Goal: Transaction & Acquisition: Obtain resource

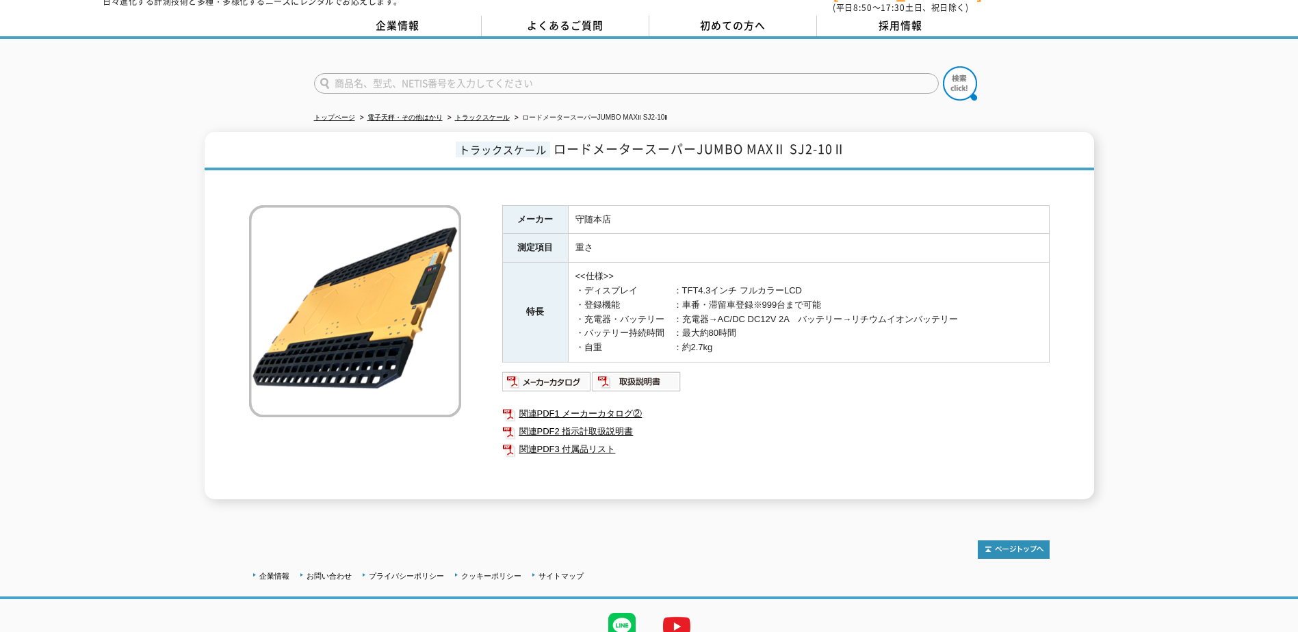
scroll to position [103, 0]
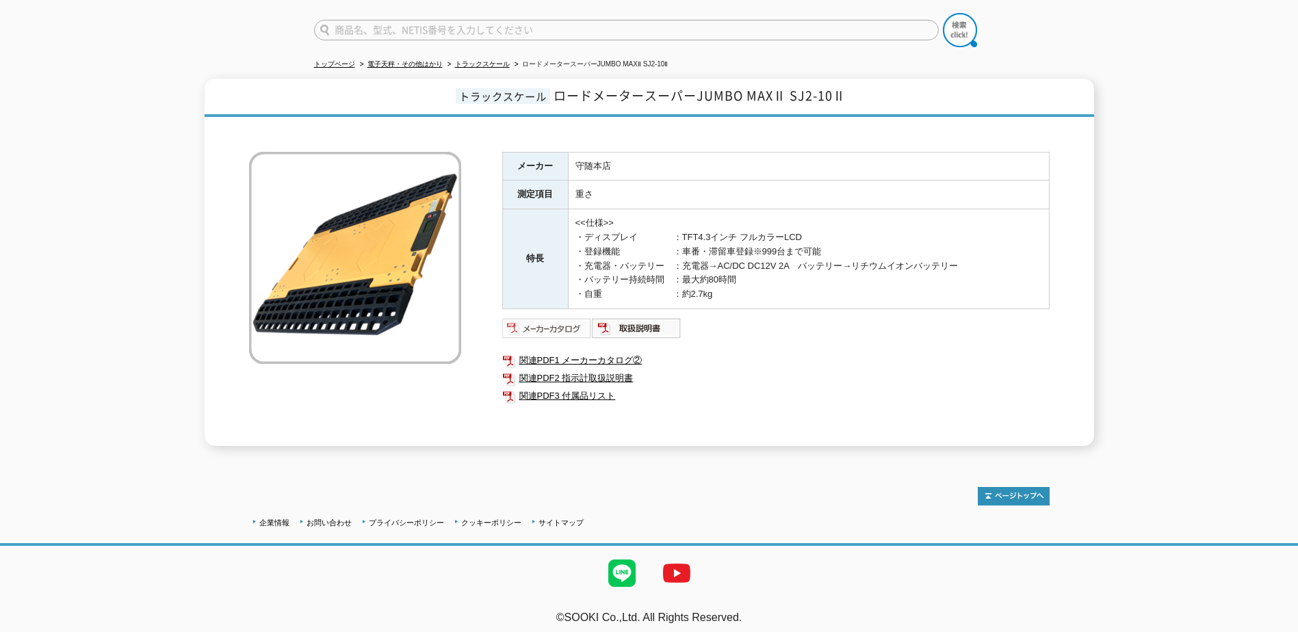
click at [572, 319] on img at bounding box center [547, 328] width 90 height 22
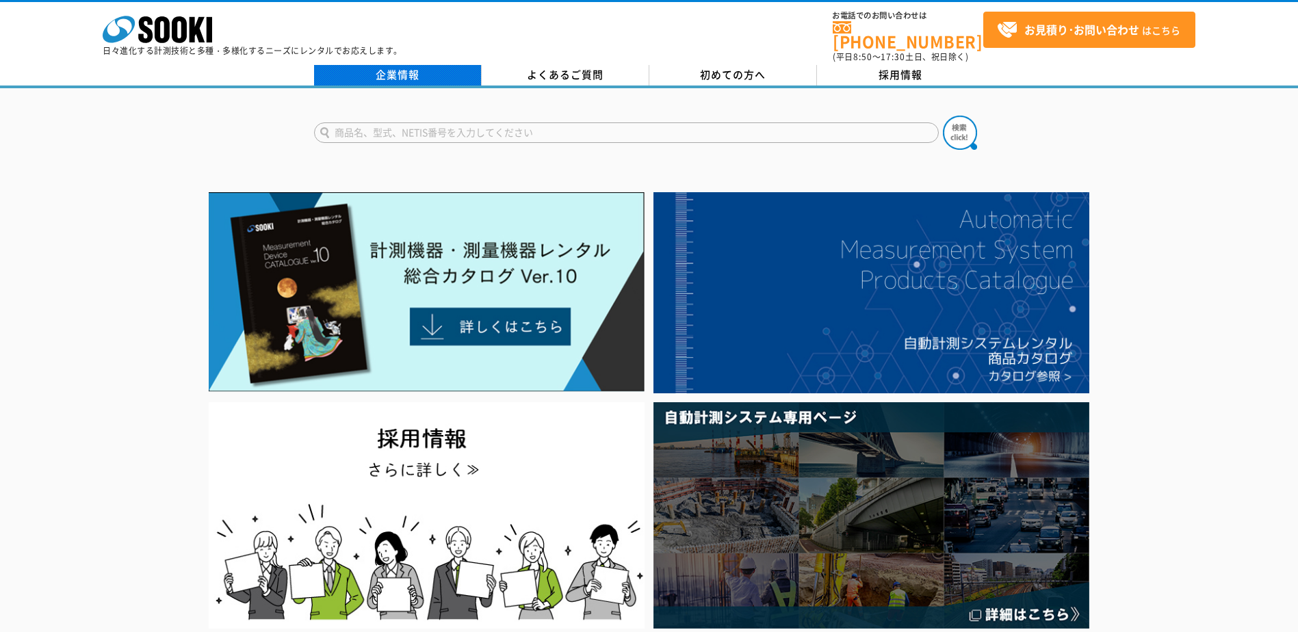
click at [408, 69] on link "企業情報" at bounding box center [398, 75] width 168 height 21
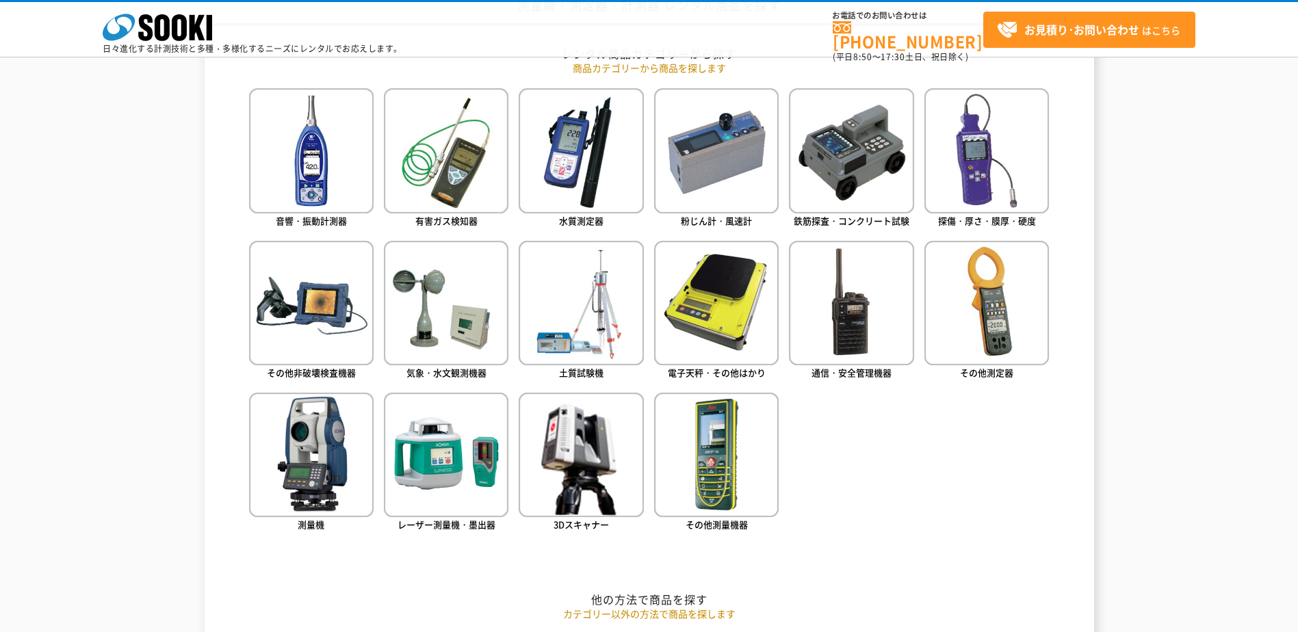
scroll to position [547, 0]
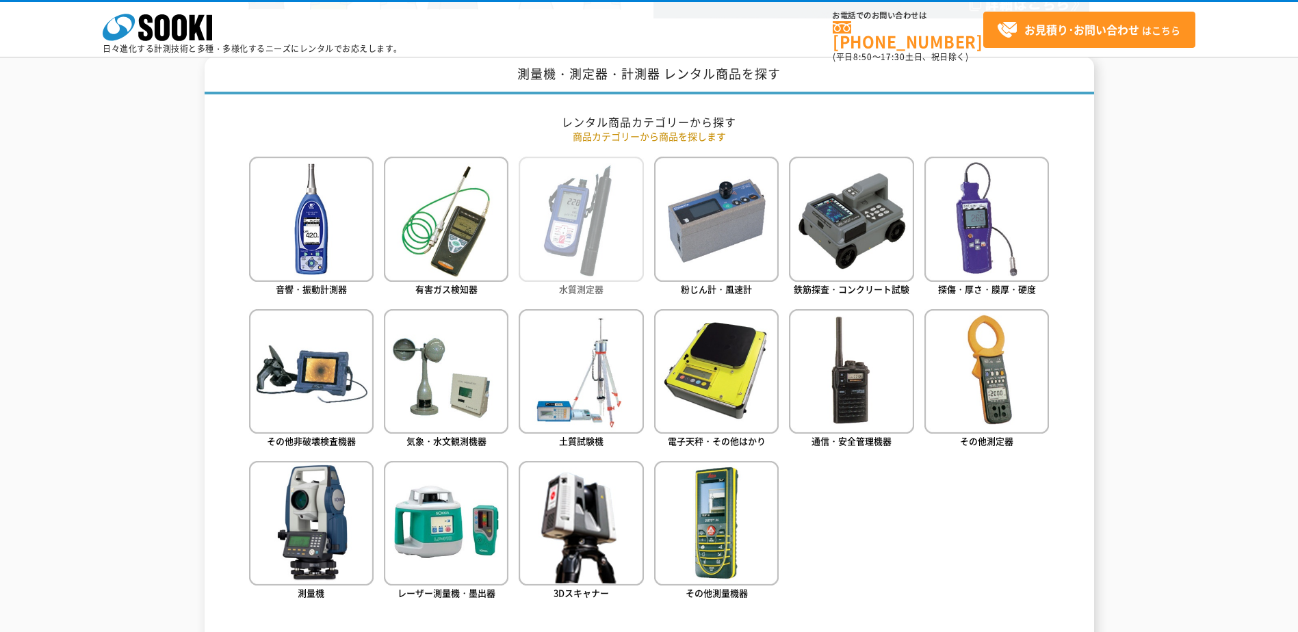
click at [607, 248] on img at bounding box center [581, 219] width 125 height 125
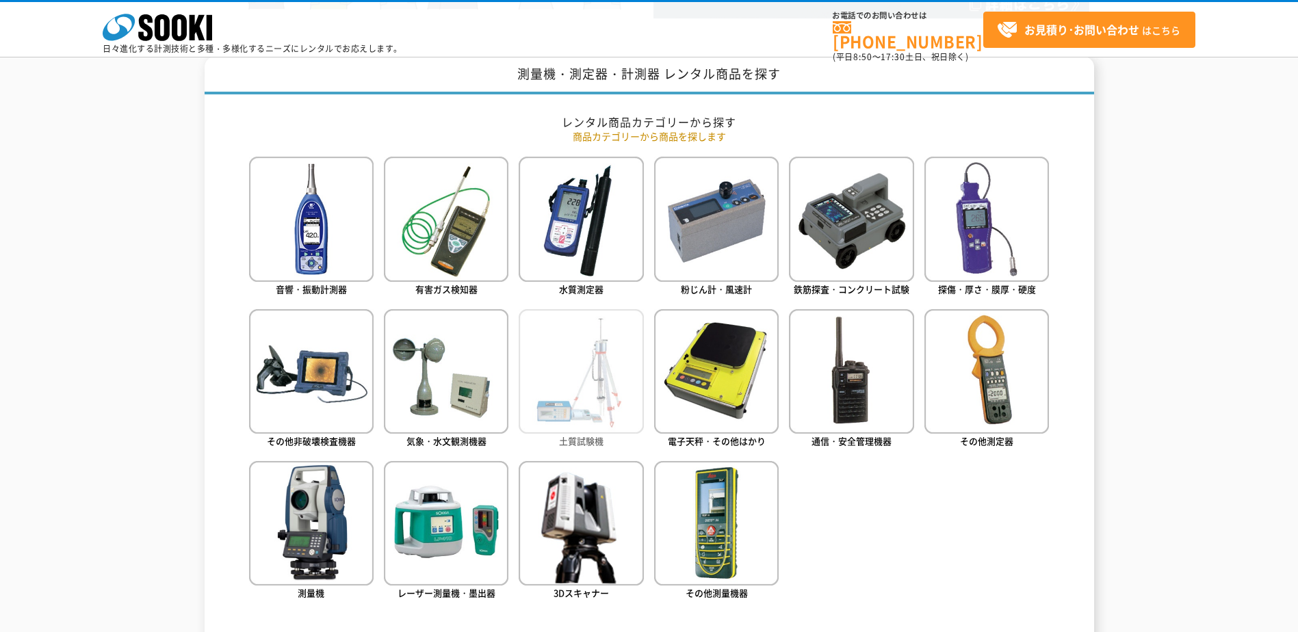
click at [561, 365] on img at bounding box center [581, 371] width 125 height 125
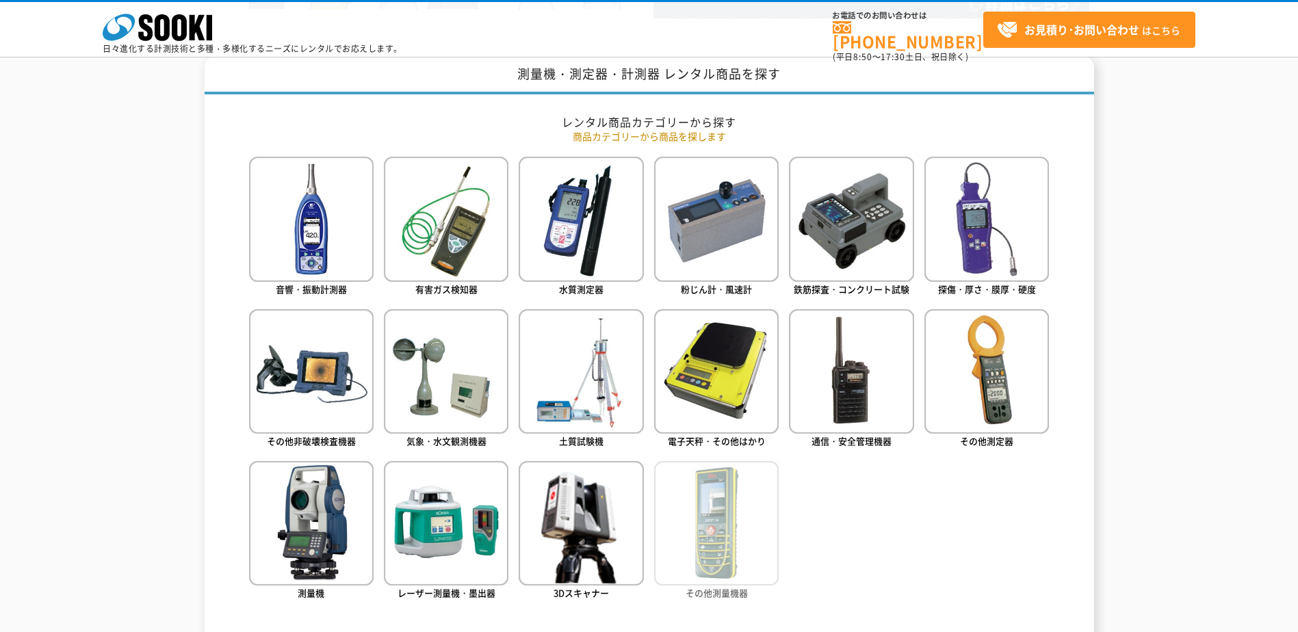
click at [704, 543] on img at bounding box center [716, 523] width 125 height 125
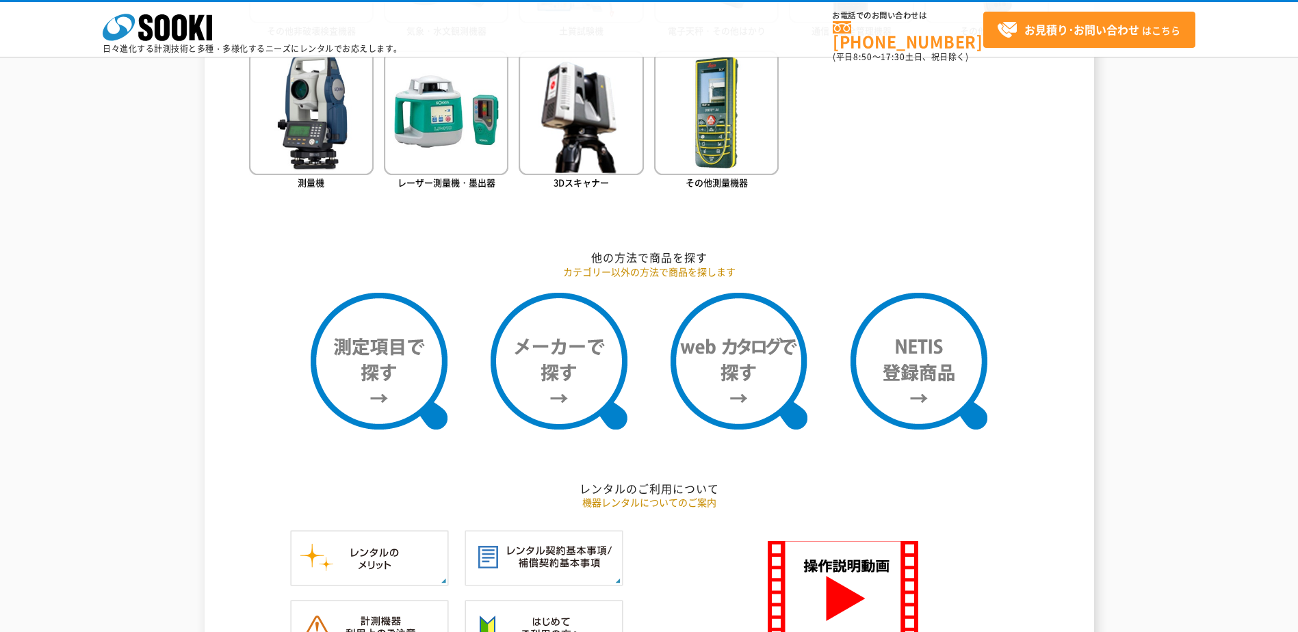
scroll to position [1026, 0]
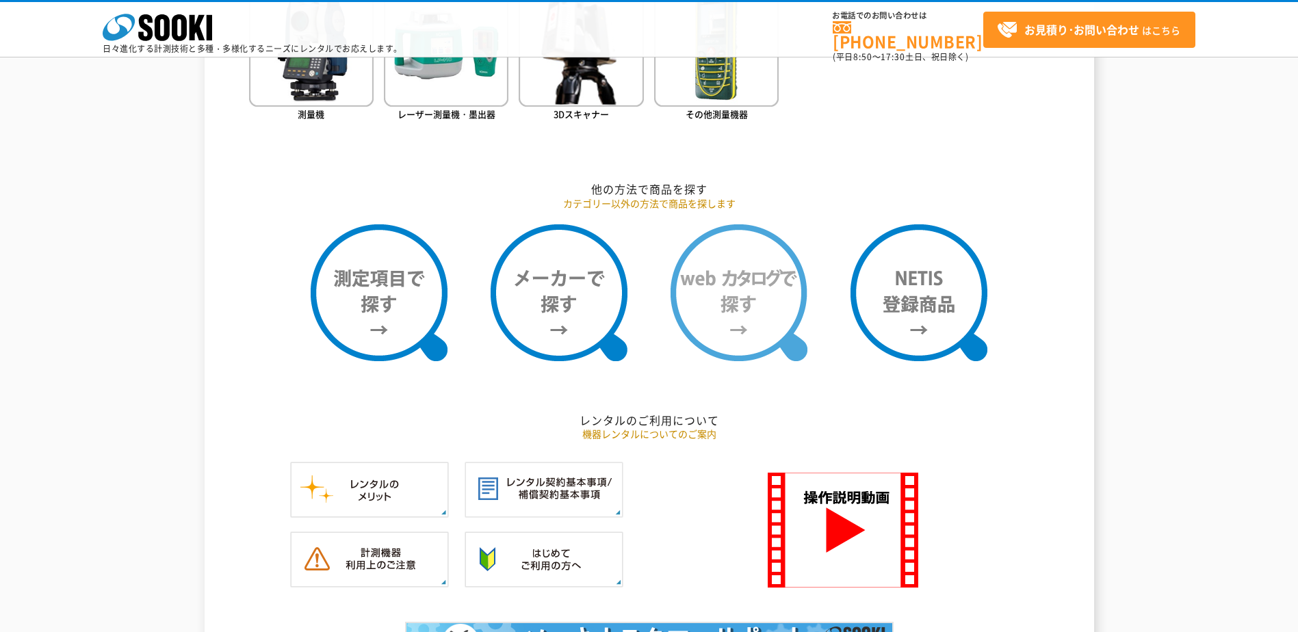
click at [765, 318] on img at bounding box center [738, 292] width 137 height 137
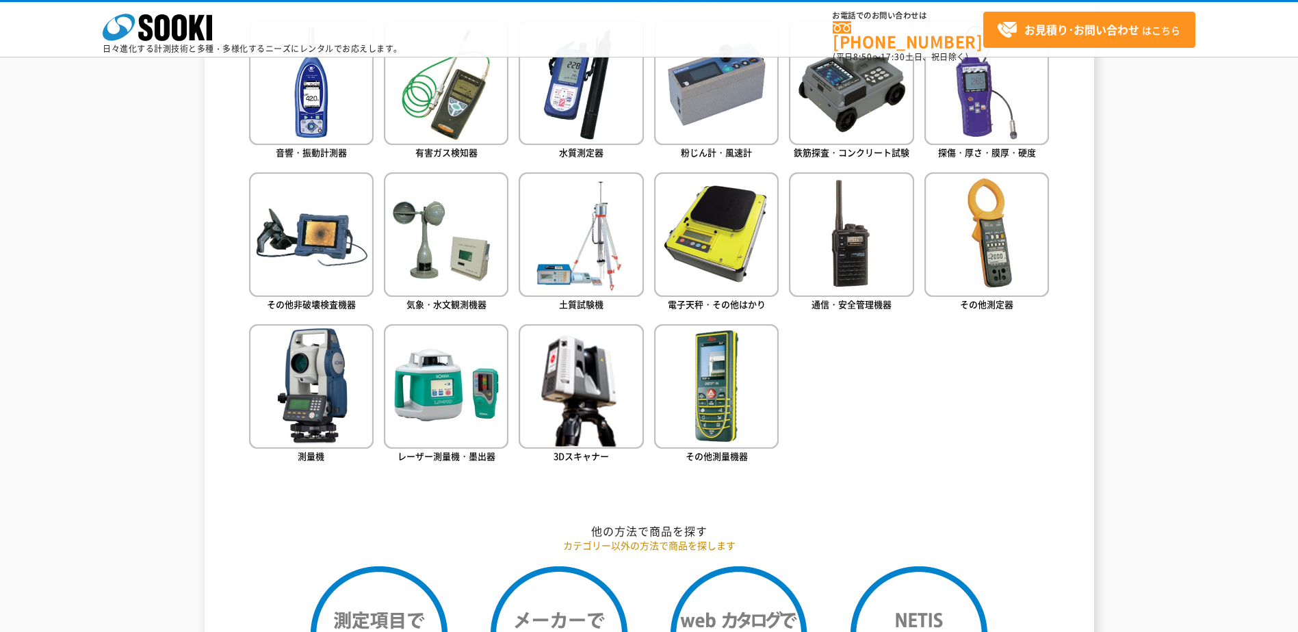
scroll to position [616, 0]
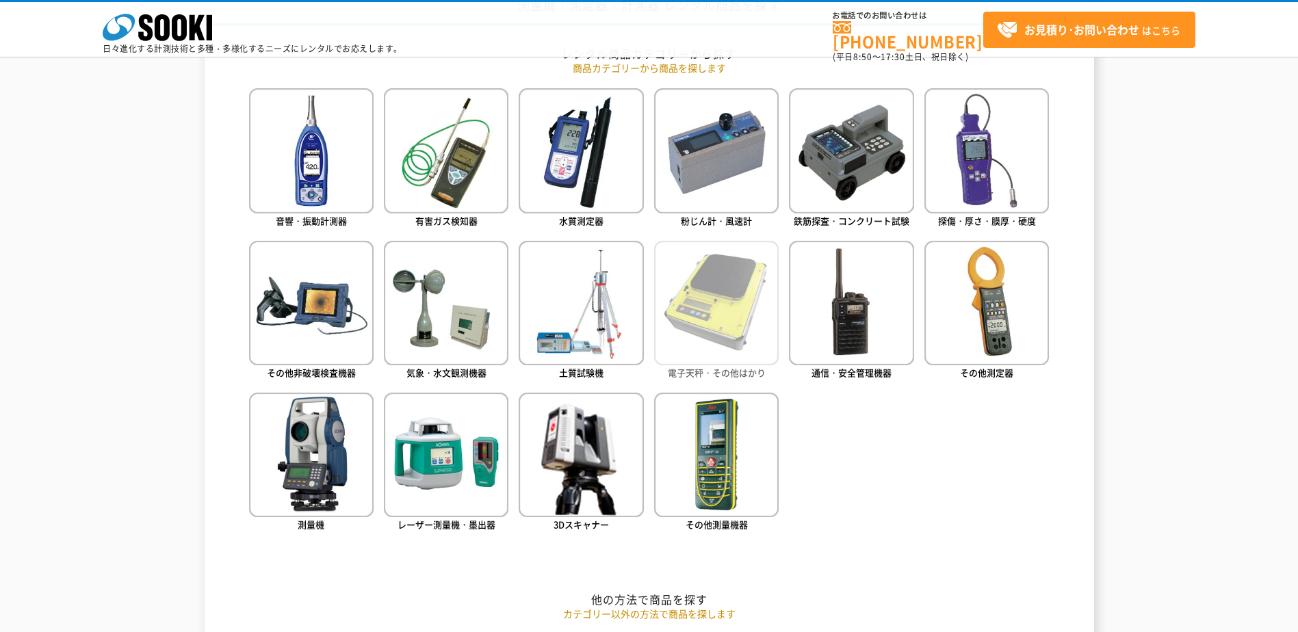
click at [713, 326] on img at bounding box center [716, 303] width 125 height 125
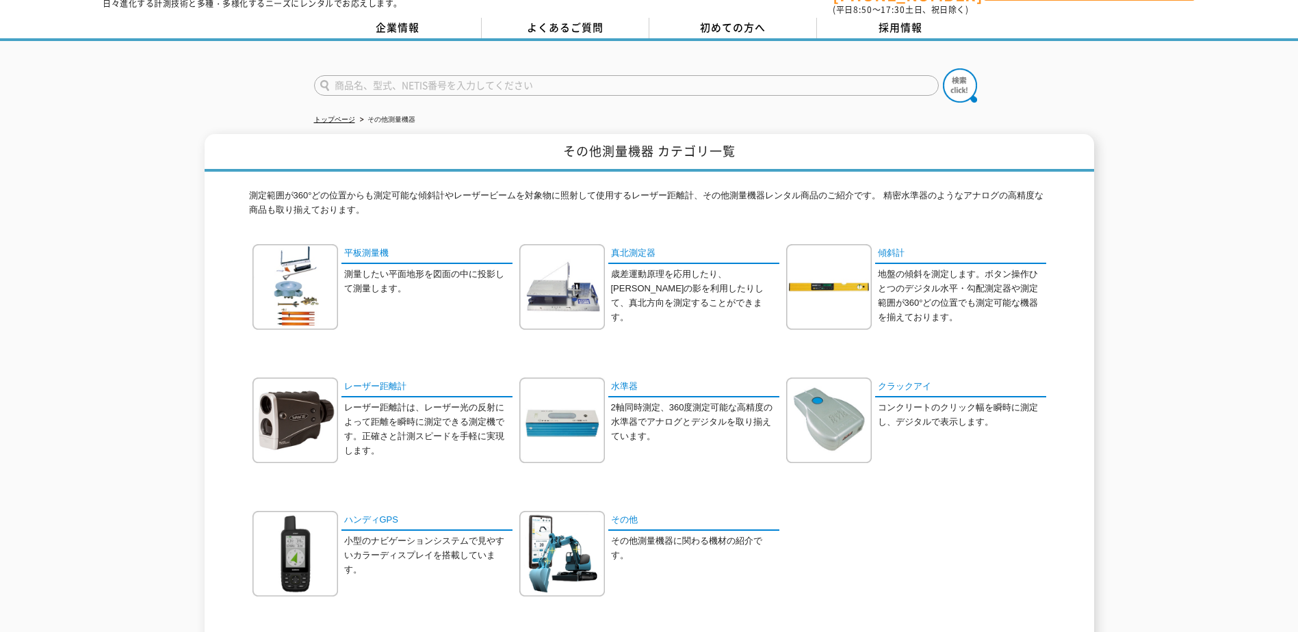
scroll to position [68, 0]
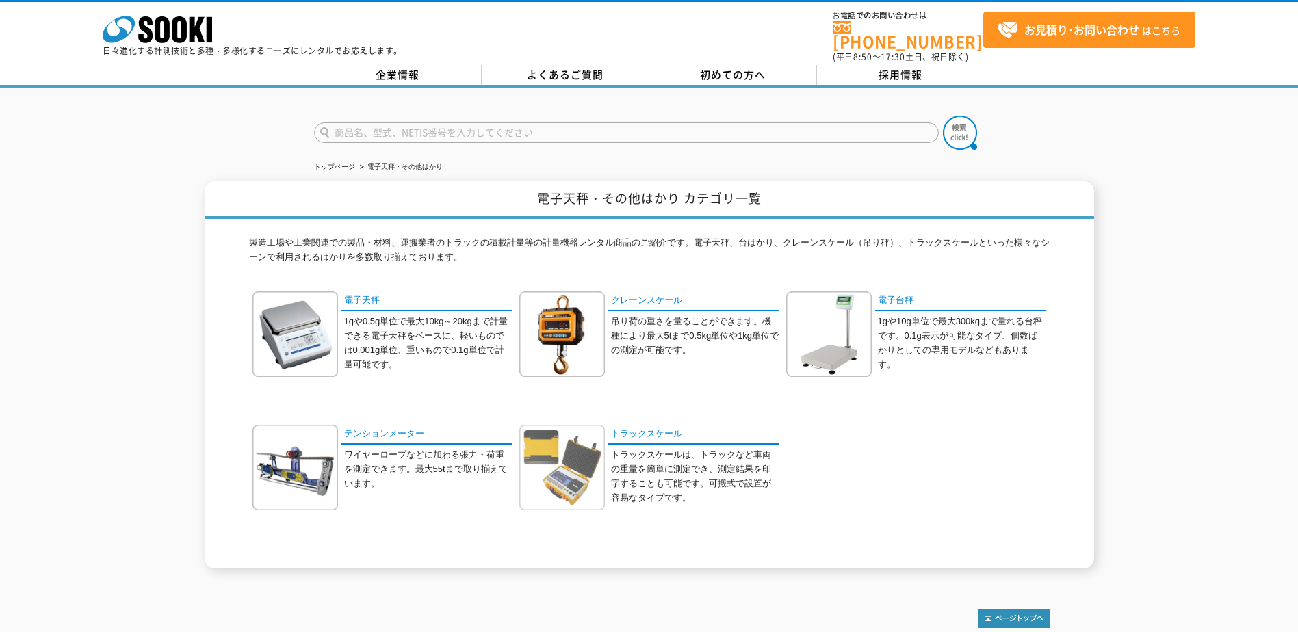
click at [567, 468] on img at bounding box center [562, 468] width 86 height 86
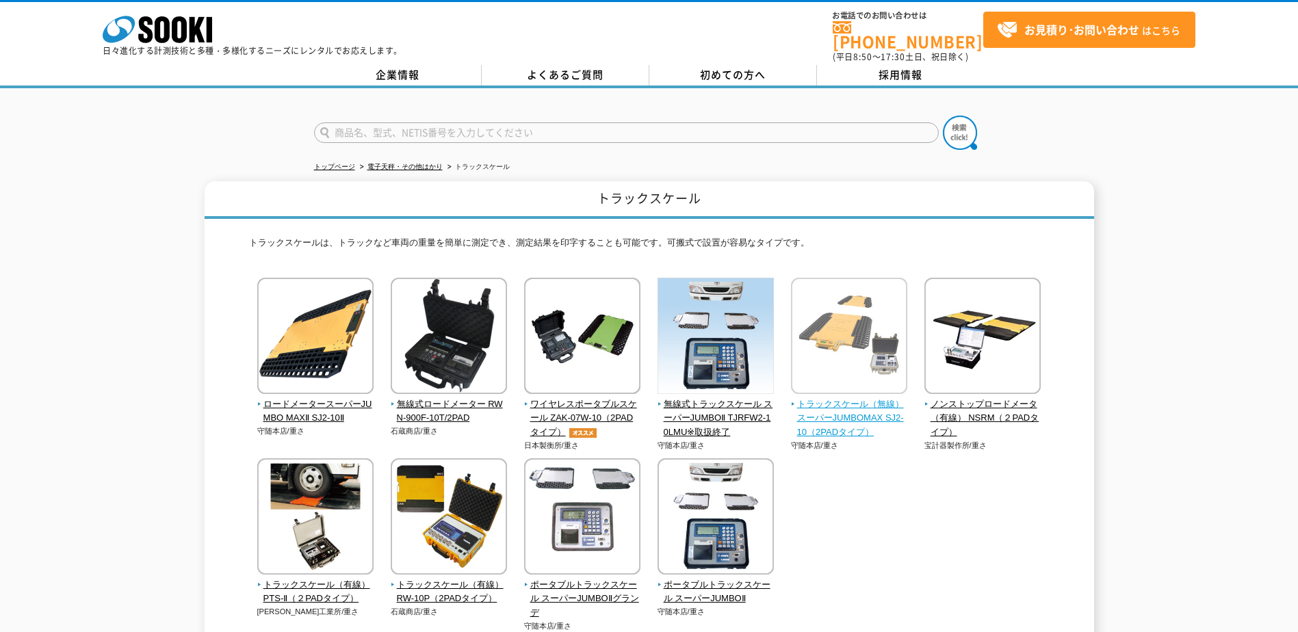
click at [863, 320] on img at bounding box center [849, 338] width 116 height 120
click at [860, 356] on img at bounding box center [849, 338] width 116 height 120
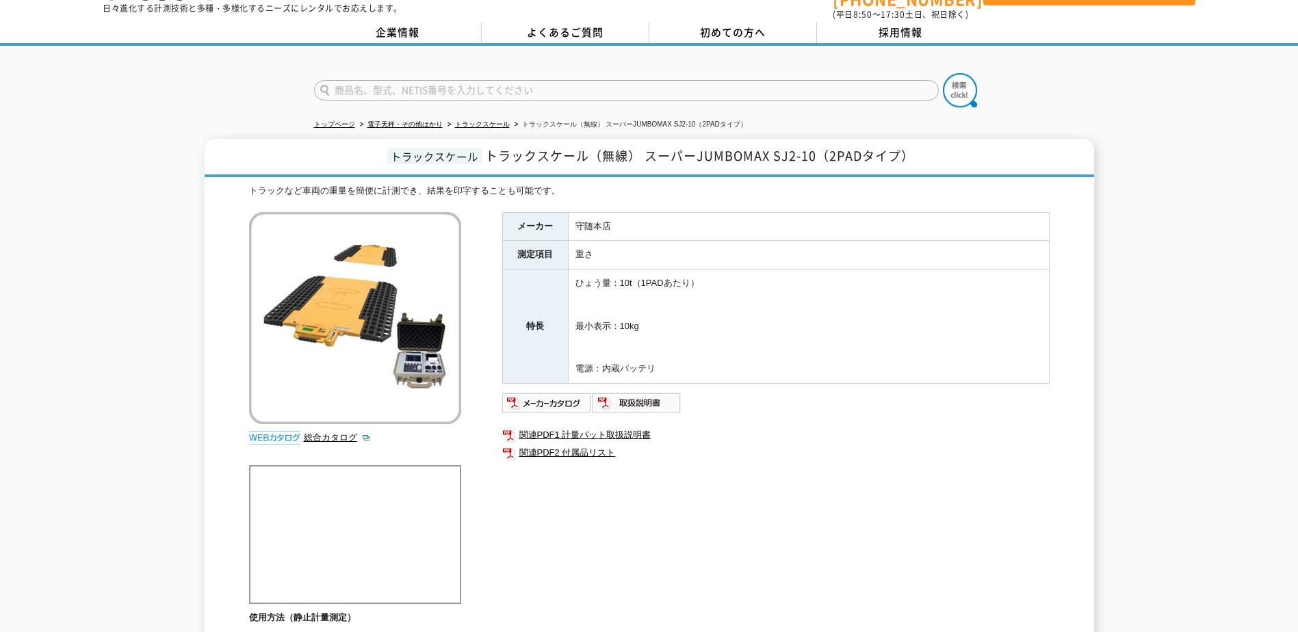
scroll to position [68, 0]
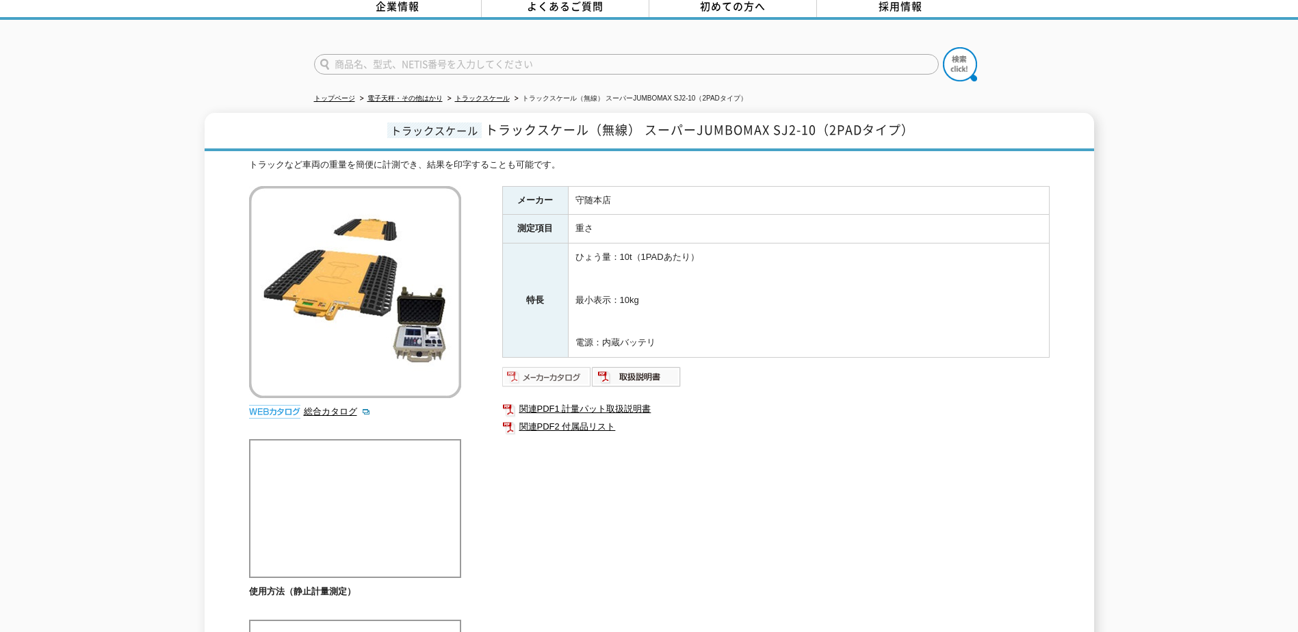
click at [567, 368] on img at bounding box center [547, 377] width 90 height 22
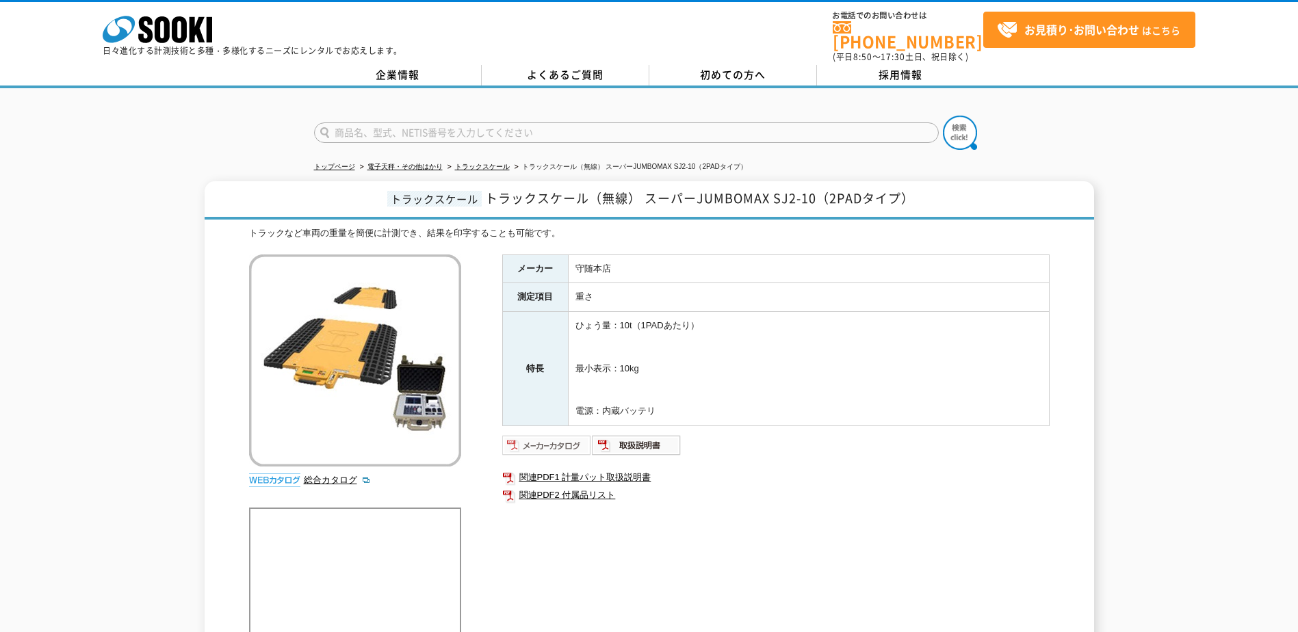
click at [570, 441] on img at bounding box center [547, 445] width 90 height 22
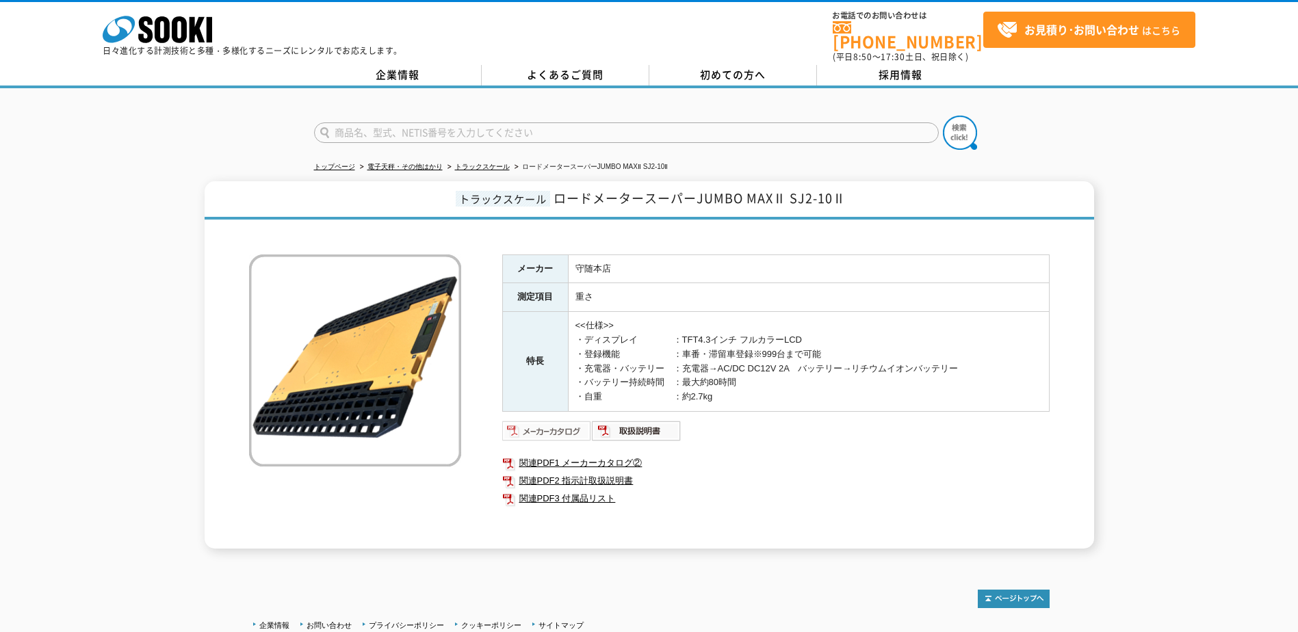
click at [545, 425] on img at bounding box center [547, 431] width 90 height 22
click at [560, 426] on img at bounding box center [547, 431] width 90 height 22
